Goal: Answer question/provide support: Share knowledge or assist other users

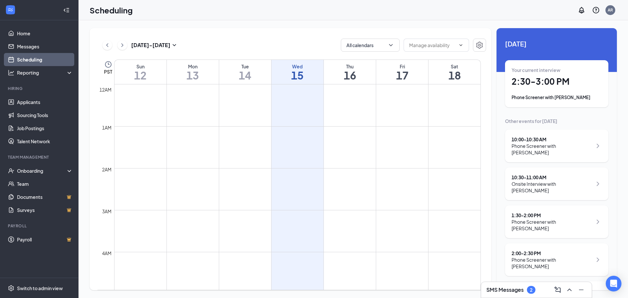
scroll to position [322, 0]
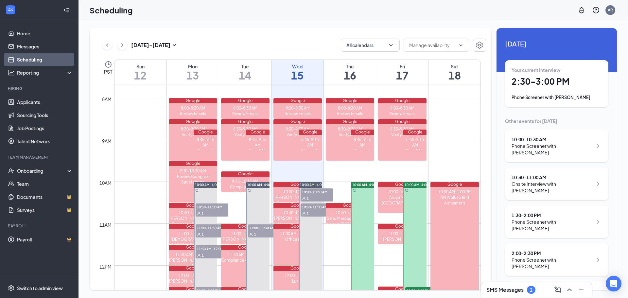
click at [584, 82] on h1 "2:30 - 3:00 PM" at bounding box center [557, 81] width 90 height 11
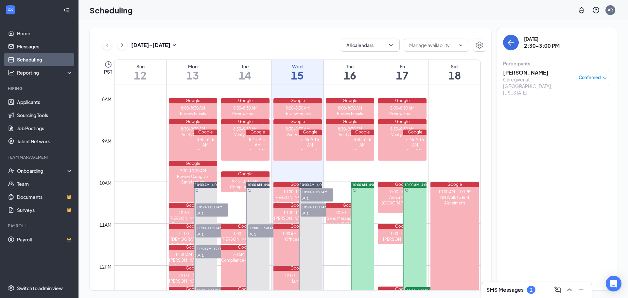
click at [531, 73] on h3 "[PERSON_NAME]" at bounding box center [537, 72] width 69 height 7
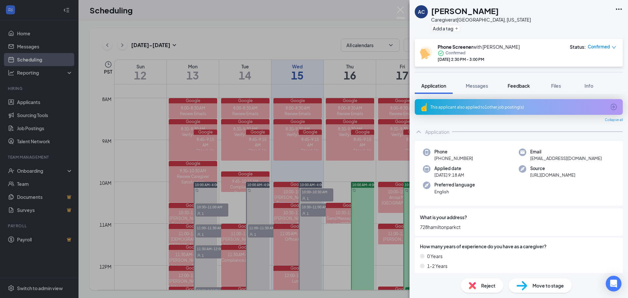
click at [516, 90] on button "Feedback" at bounding box center [518, 86] width 35 height 16
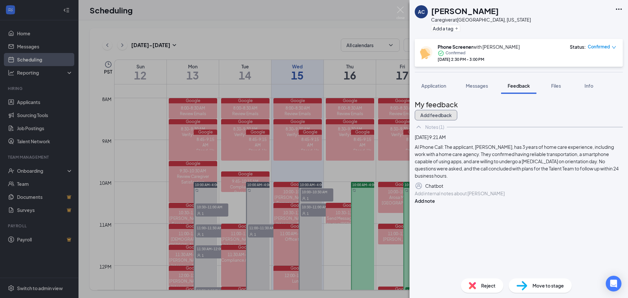
click at [457, 114] on button "Add feedback" at bounding box center [436, 115] width 43 height 10
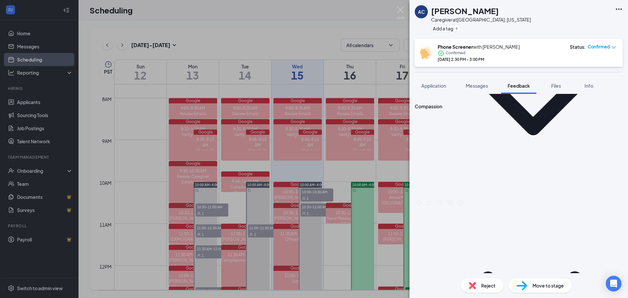
scroll to position [164, 0]
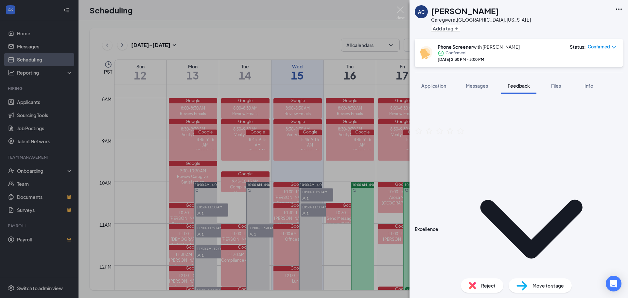
scroll to position [229, 0]
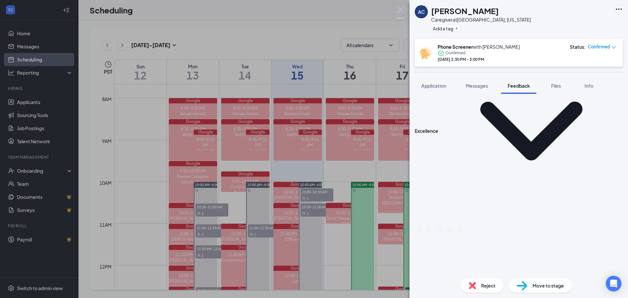
scroll to position [327, 0]
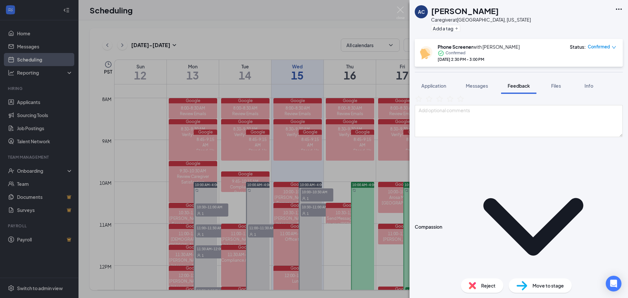
scroll to position [196, 0]
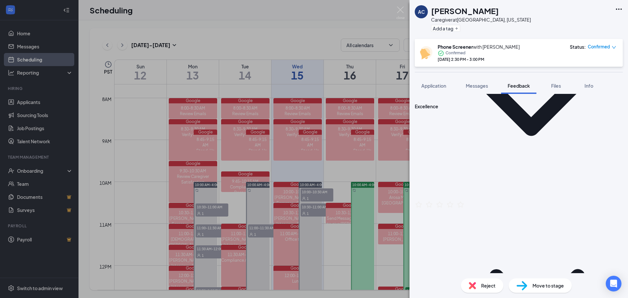
scroll to position [360, 0]
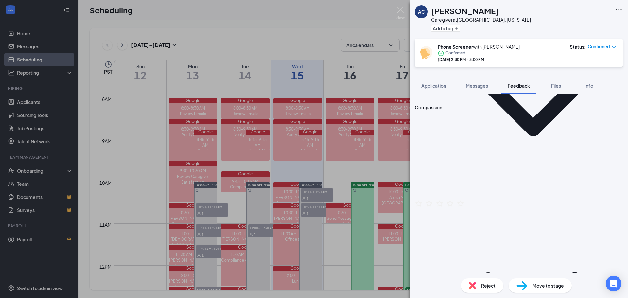
scroll to position [164, 0]
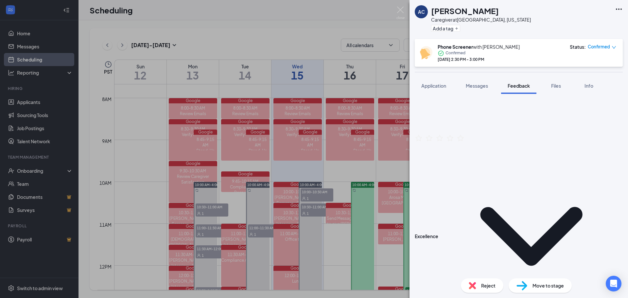
scroll to position [229, 0]
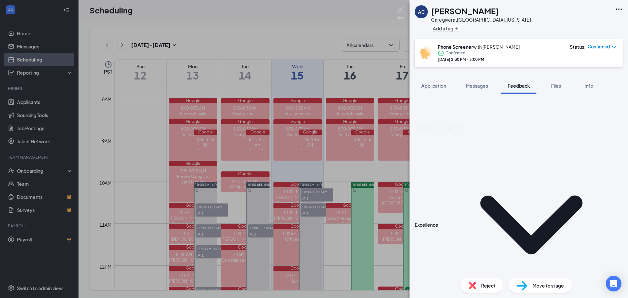
type textarea "4 Years: First year taking care of grandparents. Then started working in commun…"
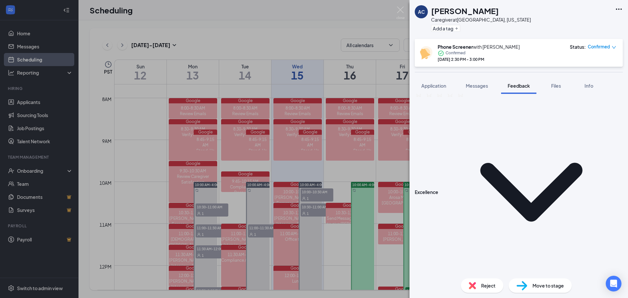
type textarea "Yes"
type textarea "No Up to date Certifications"
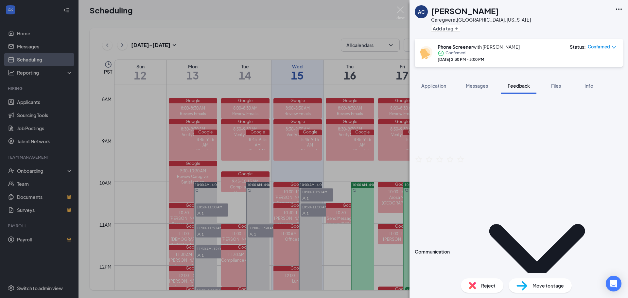
scroll to position [425, 0]
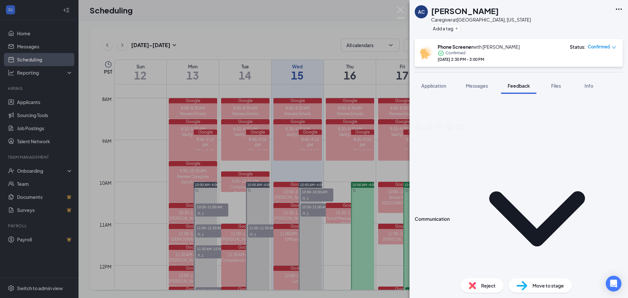
type textarea "Yes"
drag, startPoint x: 490, startPoint y: 155, endPoint x: 506, endPoint y: 155, distance: 15.1
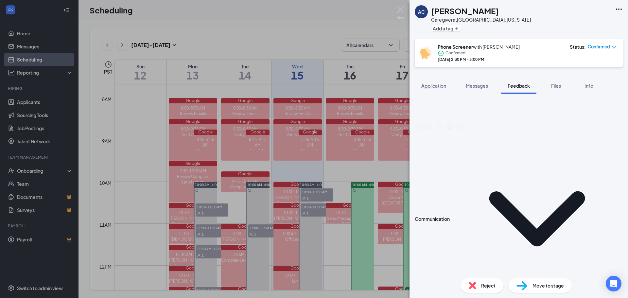
type textarea "Looking for full time hours Availability : Can start at 6AM - 6AM Days : [DATE]…"
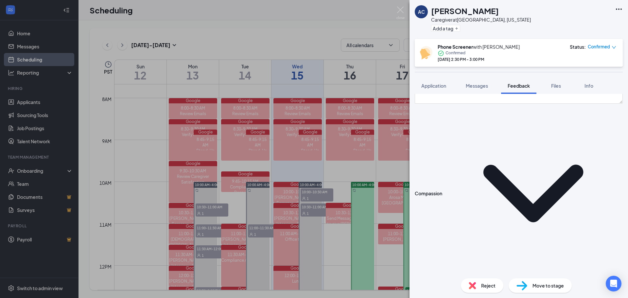
scroll to position [0, 0]
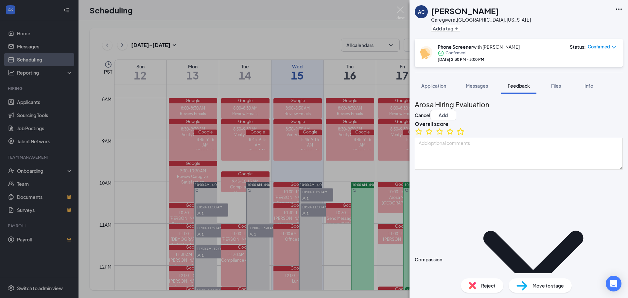
click at [465, 136] on icon "StarBorder" at bounding box center [460, 131] width 9 height 9
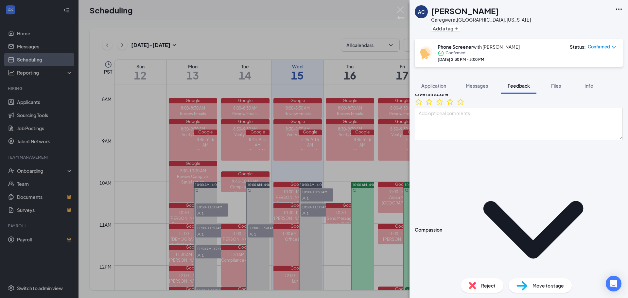
scroll to position [65, 0]
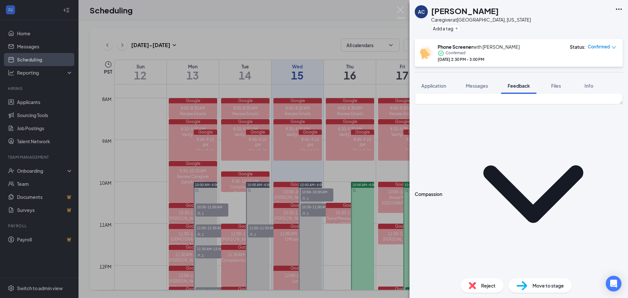
click at [464, 287] on icon "StarBorder" at bounding box center [460, 290] width 7 height 7
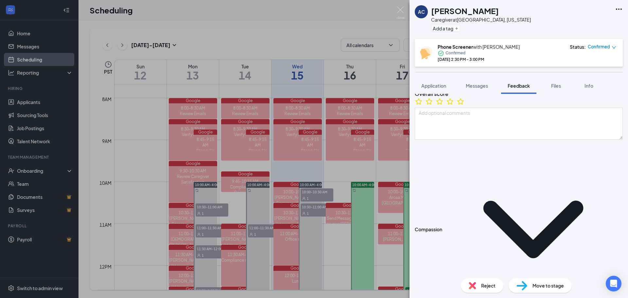
scroll to position [0, 0]
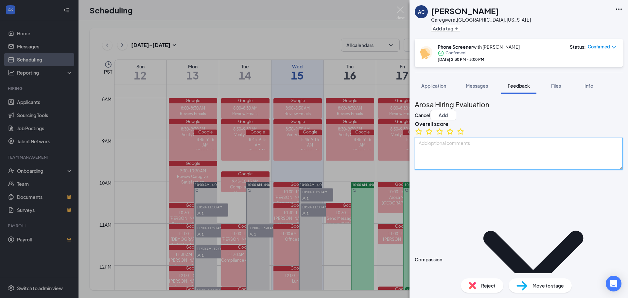
click at [470, 160] on textarea at bounding box center [519, 154] width 208 height 32
type textarea "Referred by [PERSON_NAME]"
click at [522, 125] on h3 "Overall score" at bounding box center [519, 123] width 208 height 7
click at [456, 110] on button "Add" at bounding box center [443, 115] width 26 height 10
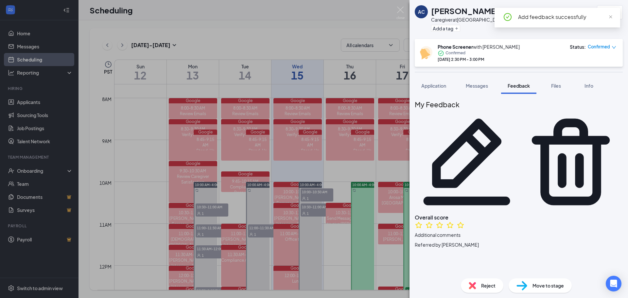
click at [486, 74] on div "AC [PERSON_NAME] Caregiver at [GEOGRAPHIC_DATA], [US_STATE] Add a tag 5.0 Phone…" at bounding box center [519, 149] width 219 height 298
click at [538, 43] on div "Phone Screener with [PERSON_NAME] Confirmed [DATE] 2:30 PM - 3:00 PM Status : C…" at bounding box center [519, 53] width 208 height 28
click at [599, 45] on span "Confirmed" at bounding box center [599, 47] width 22 height 7
click at [534, 284] on span "Move to stage" at bounding box center [548, 285] width 31 height 7
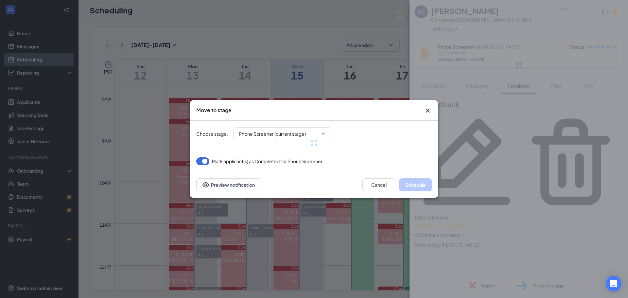
type input "Onsite Interview (next stage)"
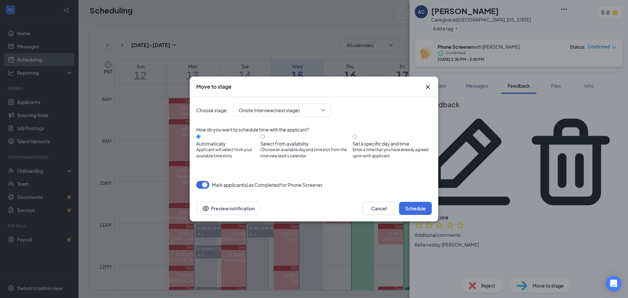
click at [357, 97] on div "Move to stage" at bounding box center [314, 87] width 249 height 21
click at [415, 205] on button "Schedule" at bounding box center [415, 208] width 33 height 13
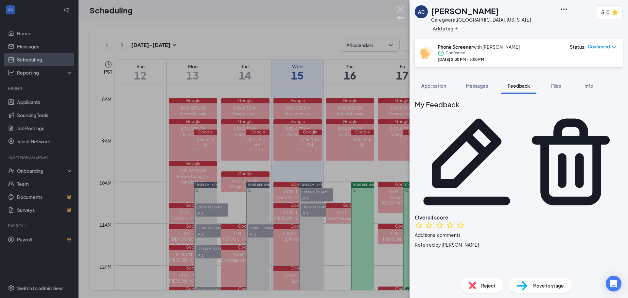
click at [399, 10] on img at bounding box center [401, 13] width 8 height 13
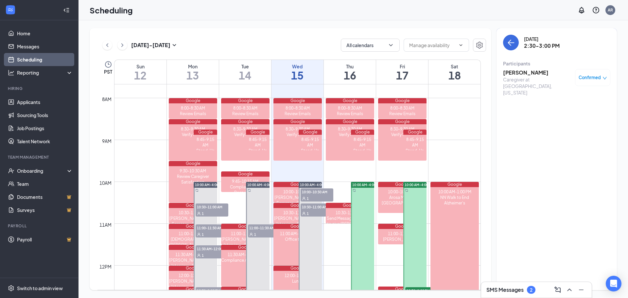
click at [313, 16] on div "Scheduling AR" at bounding box center [354, 10] width 550 height 20
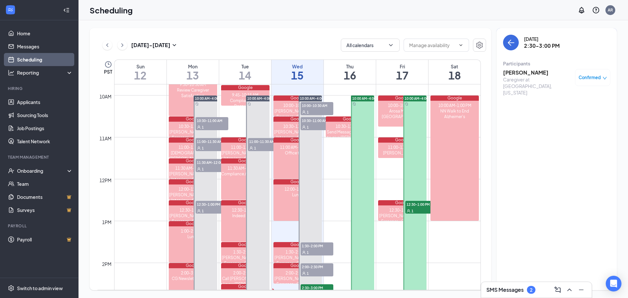
scroll to position [420, 0]
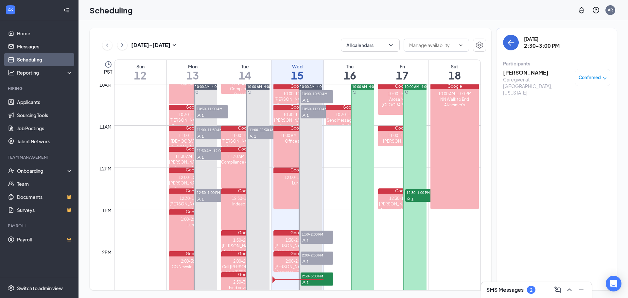
click at [322, 31] on div "[DATE] - [DATE] All calendars PST Sun 12 Mon 13 Tue 14 Wed 15 Thu 16 Fri 17 Sat…" at bounding box center [291, 159] width 402 height 262
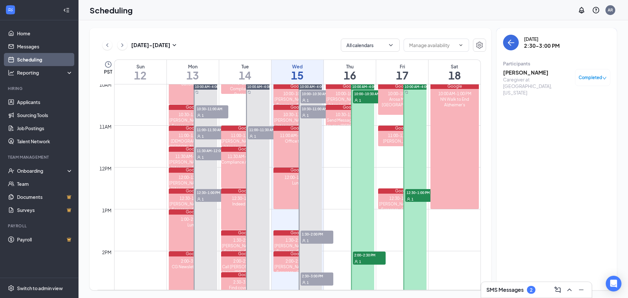
click at [548, 164] on div "[DATE] 2:30-3:00 PM Participants [PERSON_NAME] Caregiver at [GEOGRAPHIC_DATA], …" at bounding box center [557, 159] width 120 height 262
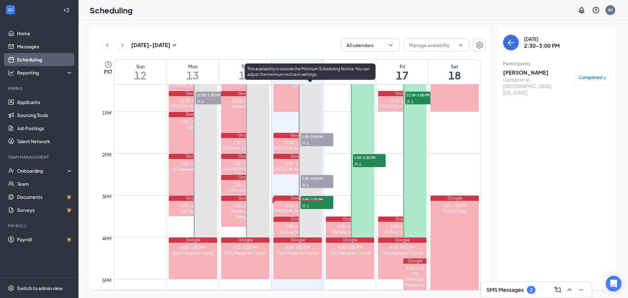
scroll to position [518, 0]
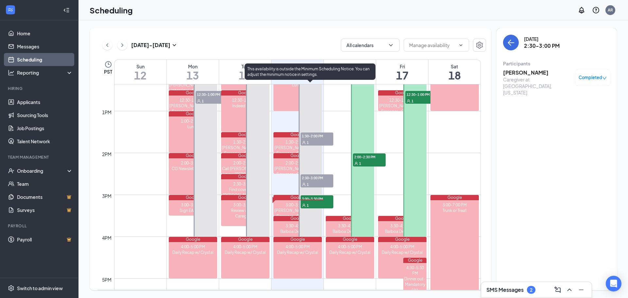
click at [318, 195] on div "3:00-3:30 PM 1" at bounding box center [317, 202] width 34 height 14
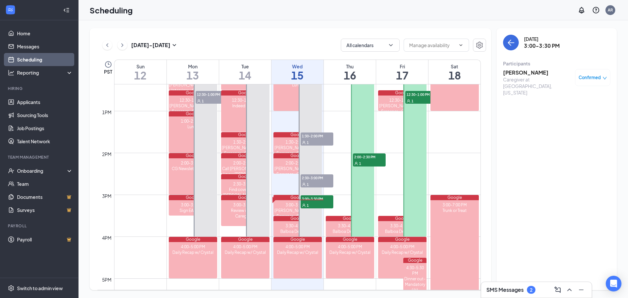
click at [537, 72] on h3 "[PERSON_NAME]" at bounding box center [537, 72] width 69 height 7
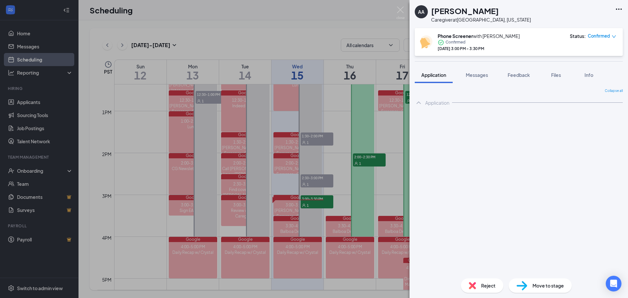
click at [528, 12] on div "AA [PERSON_NAME] Caregiver at [GEOGRAPHIC_DATA], [US_STATE]" at bounding box center [519, 14] width 219 height 28
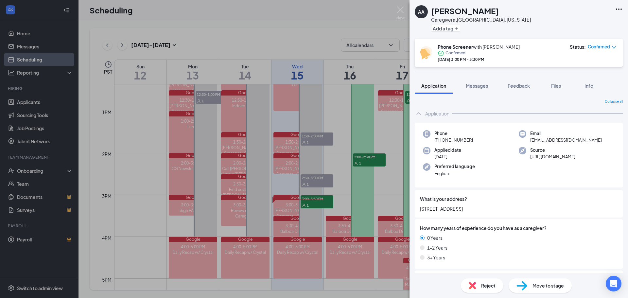
click at [537, 17] on div "AA [PERSON_NAME] Caregiver at [GEOGRAPHIC_DATA], [US_STATE] Add a tag" at bounding box center [519, 19] width 219 height 39
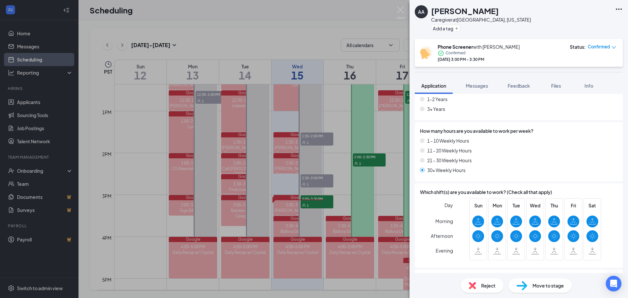
scroll to position [164, 0]
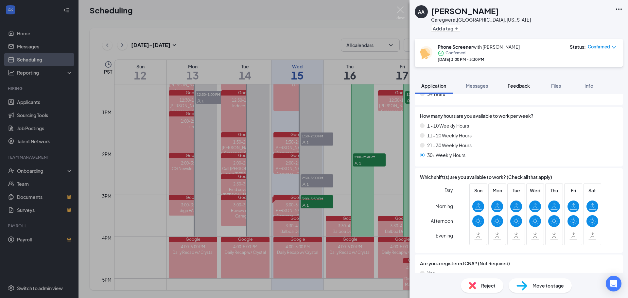
click at [528, 87] on span "Feedback" at bounding box center [519, 86] width 22 height 6
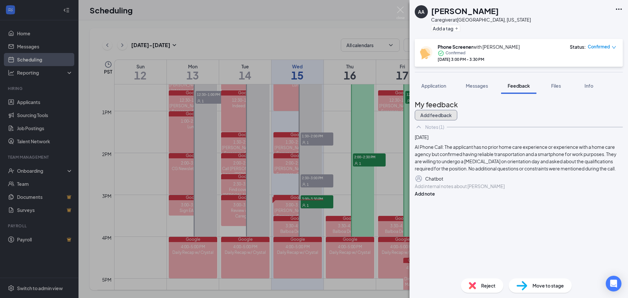
click at [457, 111] on button "Add feedback" at bounding box center [436, 115] width 43 height 10
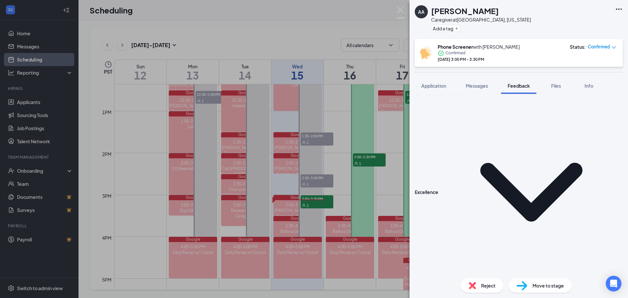
scroll to position [327, 0]
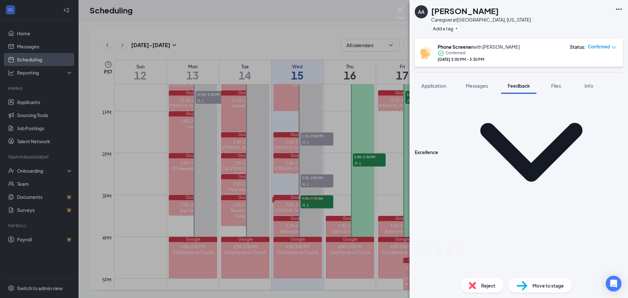
scroll to position [262, 0]
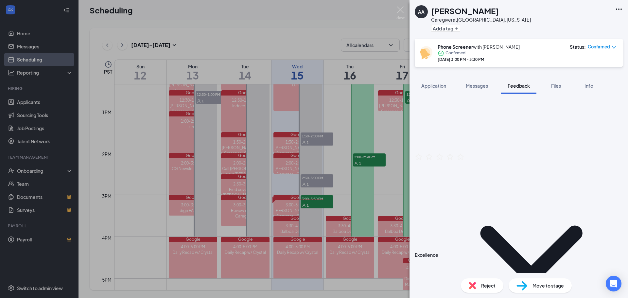
scroll to position [196, 0]
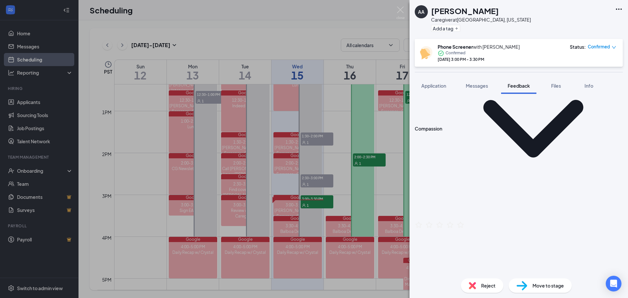
scroll to position [164, 0]
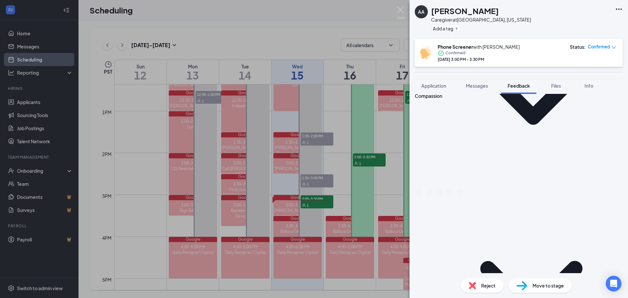
type textarea "Doesn't have much Caregiving experience, She is in med school and learning how …"
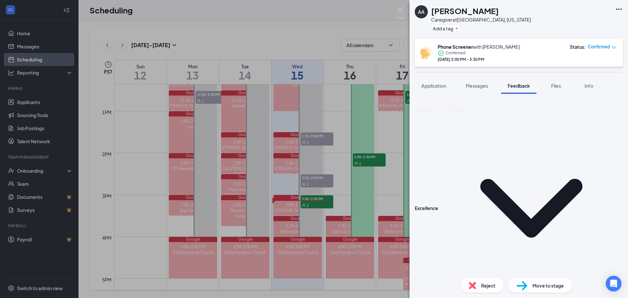
scroll to position [262, 0]
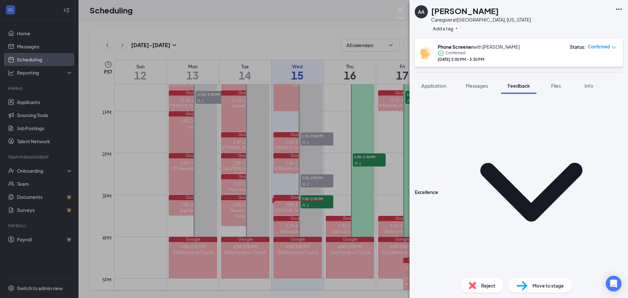
type textarea "YES"
type textarea "Doesn't have current certifications"
type textarea "YES"
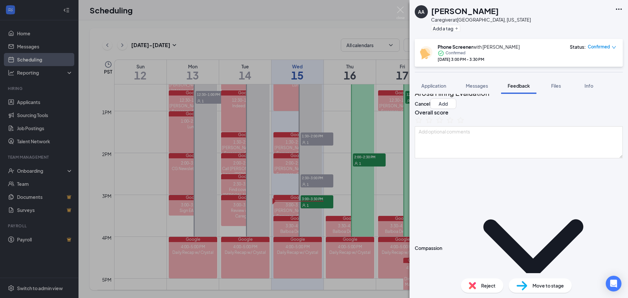
scroll to position [0, 0]
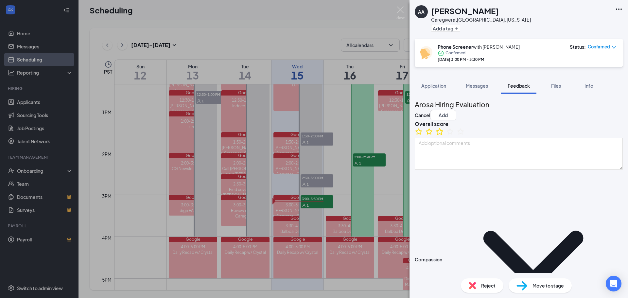
type textarea "Availability: in the evenings 4PM - as late as we need. [DATE] - [DATE]"
click at [444, 136] on icon "StarBorder" at bounding box center [440, 131] width 9 height 9
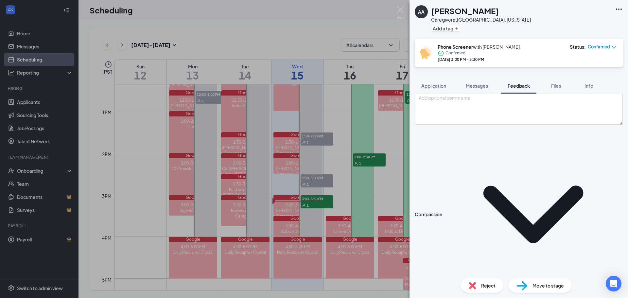
scroll to position [65, 0]
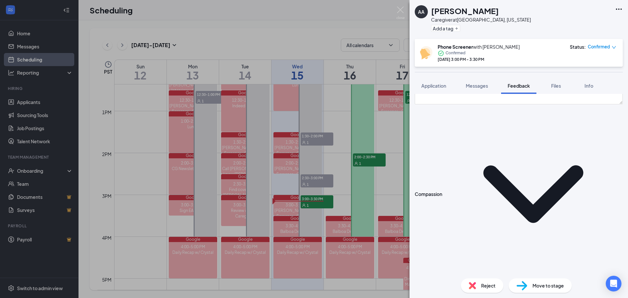
click at [434, 286] on icon "StarBorder" at bounding box center [429, 290] width 9 height 9
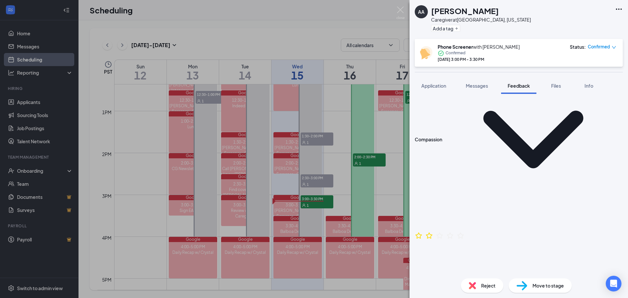
scroll to position [131, 0]
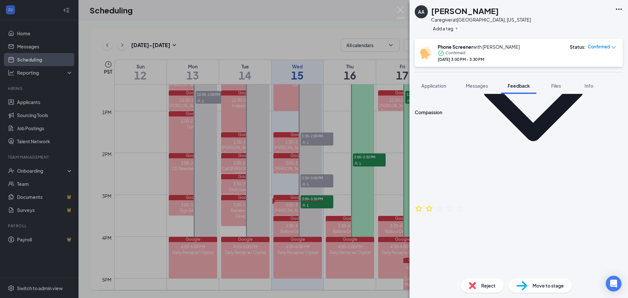
scroll to position [164, 0]
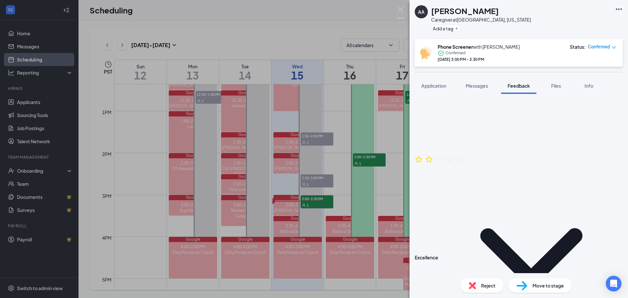
scroll to position [0, 0]
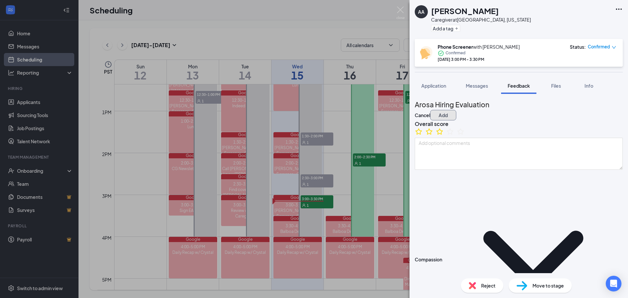
click at [456, 110] on button "Add" at bounding box center [443, 115] width 26 height 10
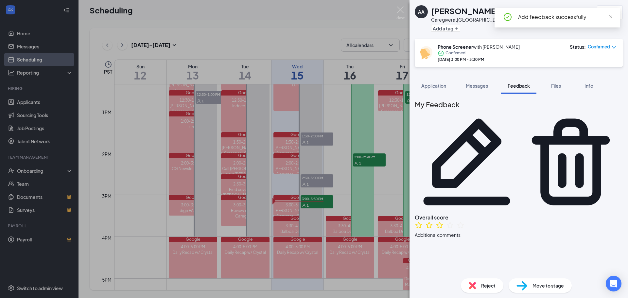
click at [544, 35] on div "AA [PERSON_NAME] Caregiver at [GEOGRAPHIC_DATA], [US_STATE] Add a tag 3.0" at bounding box center [519, 19] width 219 height 39
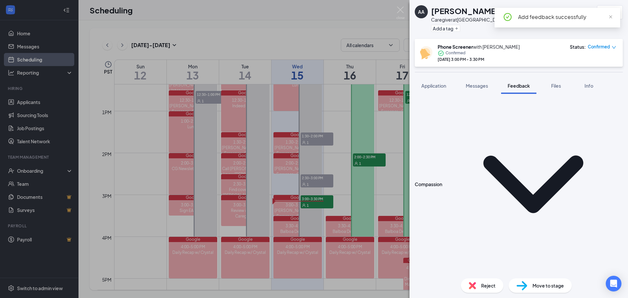
scroll to position [164, 0]
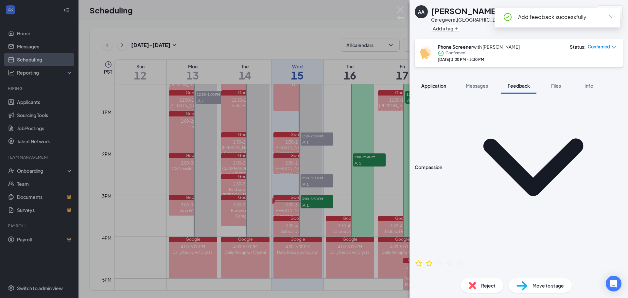
click at [446, 88] on span "Application" at bounding box center [433, 86] width 25 height 6
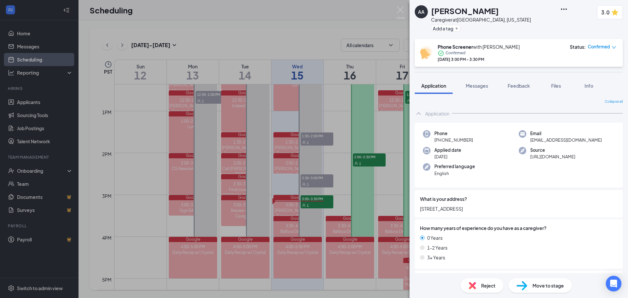
click at [530, 101] on div "Collapse all" at bounding box center [519, 101] width 208 height 5
click at [532, 85] on button "Feedback" at bounding box center [518, 86] width 35 height 16
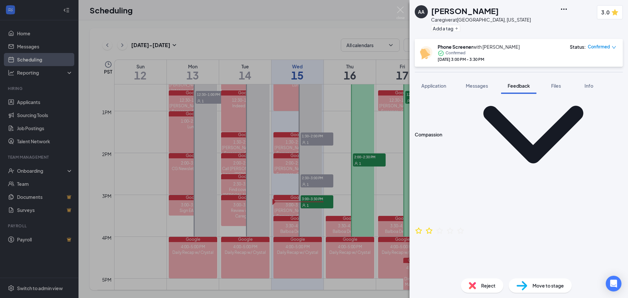
scroll to position [347, 0]
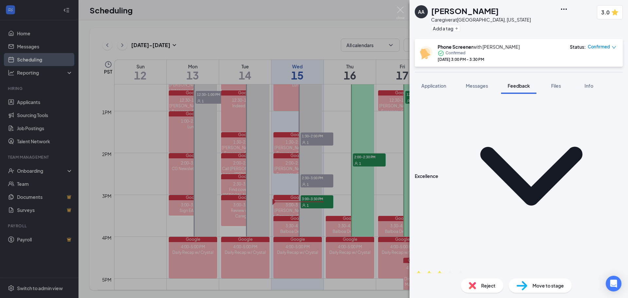
click at [402, 9] on img at bounding box center [401, 13] width 8 height 13
